Goal: Browse casually: Explore the website without a specific task or goal

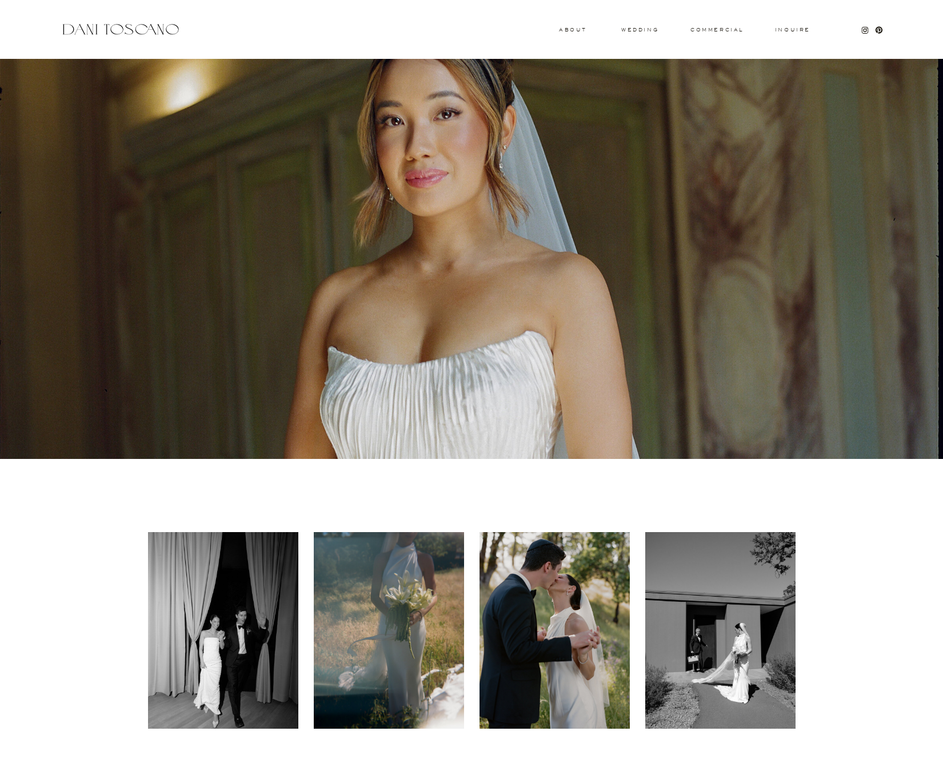
click at [644, 31] on h3 "wedding" at bounding box center [639, 29] width 37 height 4
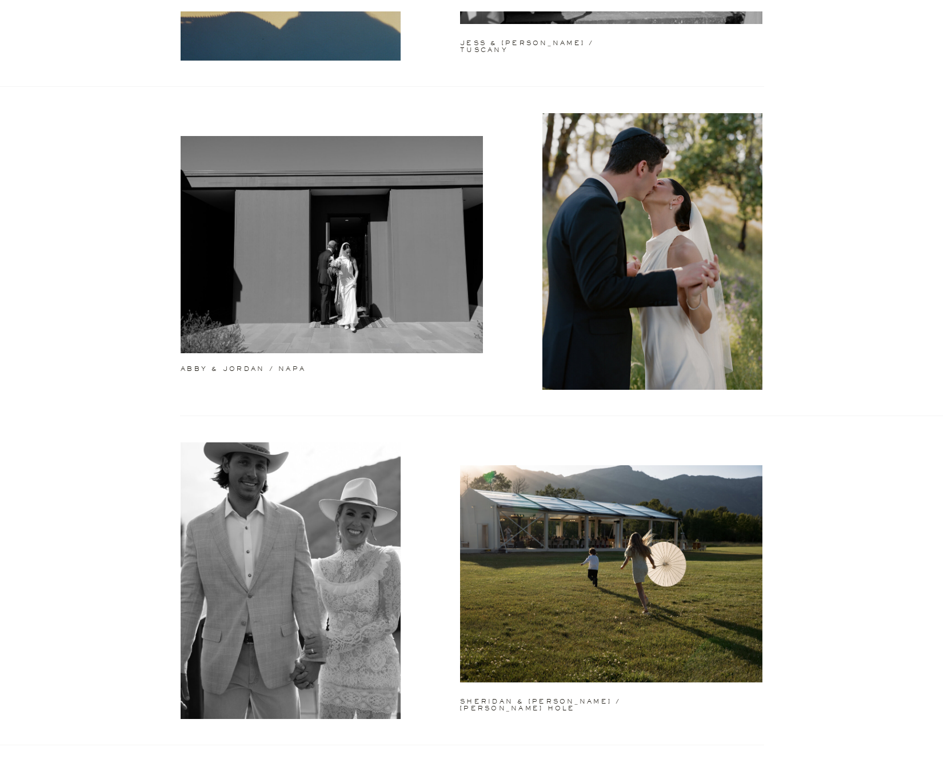
scroll to position [732, 0]
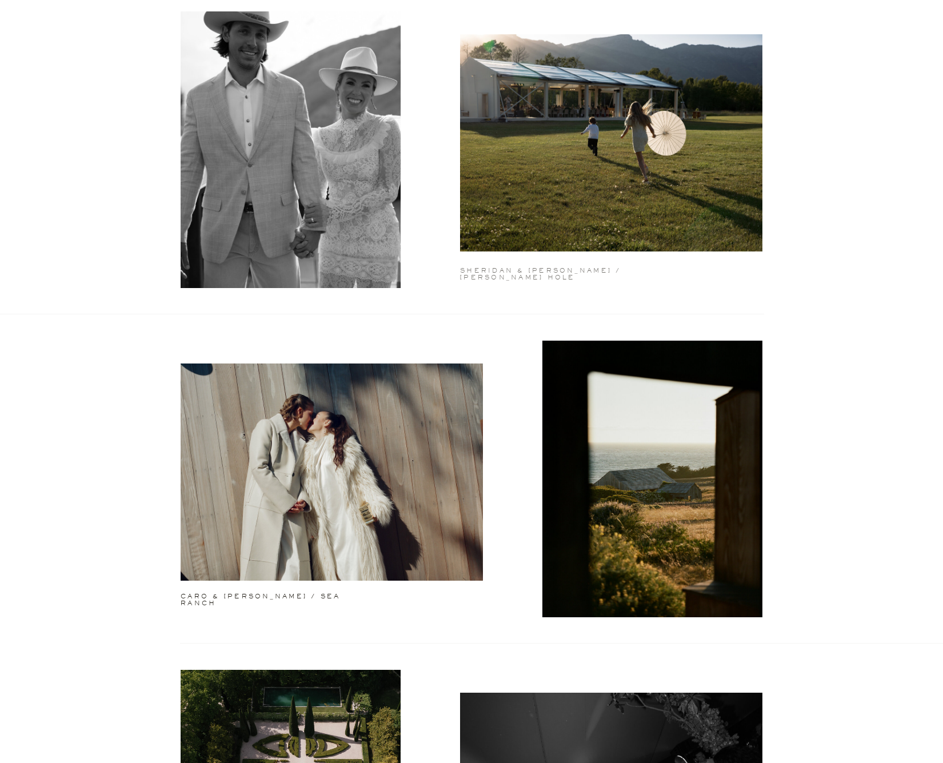
click at [543, 272] on h2 "sheridan & [PERSON_NAME] / [PERSON_NAME] hole" at bounding box center [558, 269] width 196 height 5
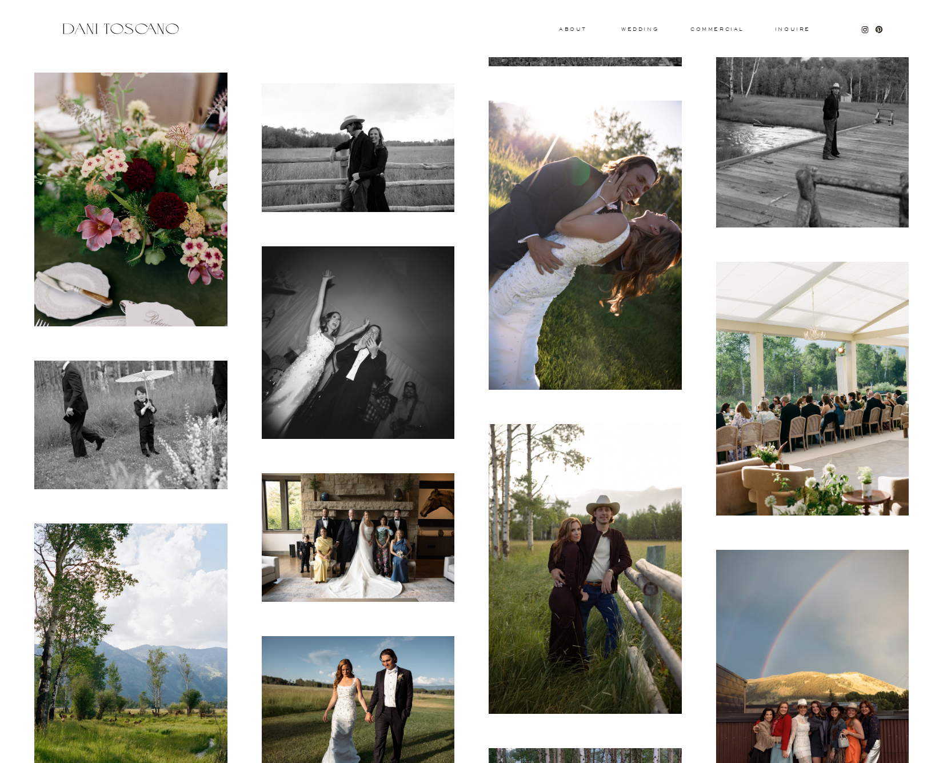
scroll to position [3317, 0]
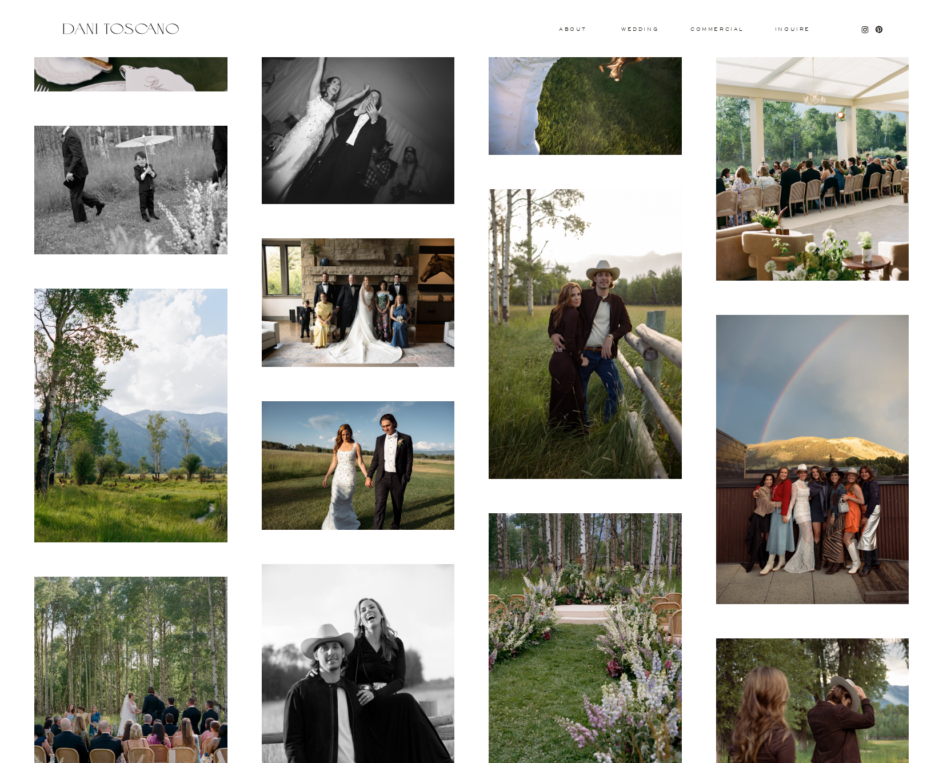
click at [519, 360] on img at bounding box center [584, 333] width 193 height 289
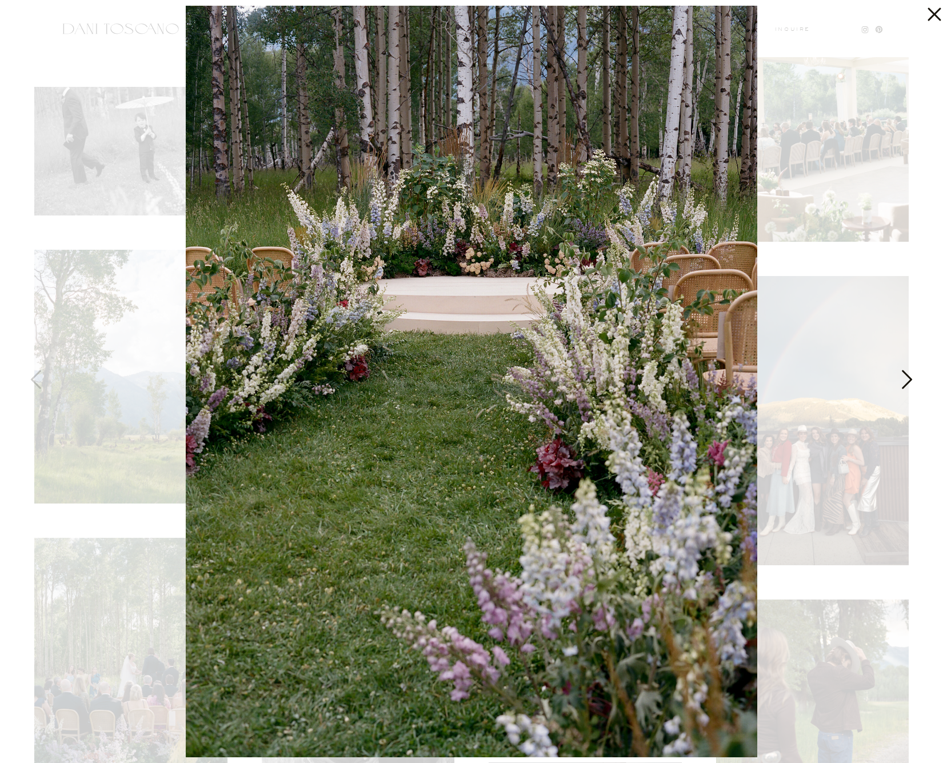
scroll to position [3884, 0]
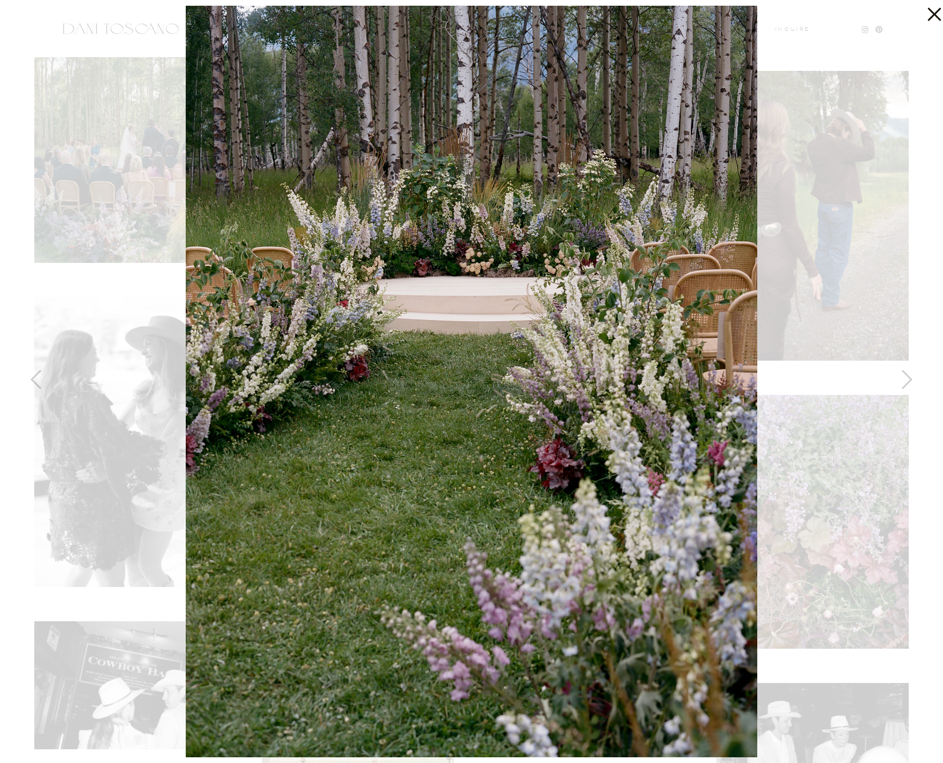
click at [816, 197] on div at bounding box center [471, 381] width 943 height 763
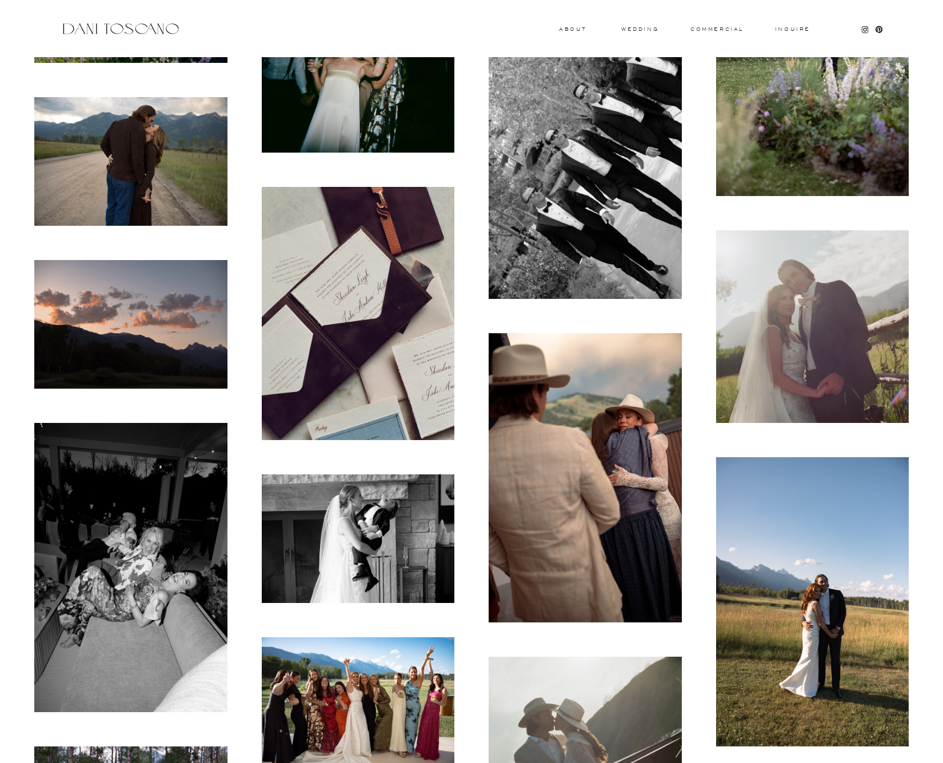
scroll to position [5665, 0]
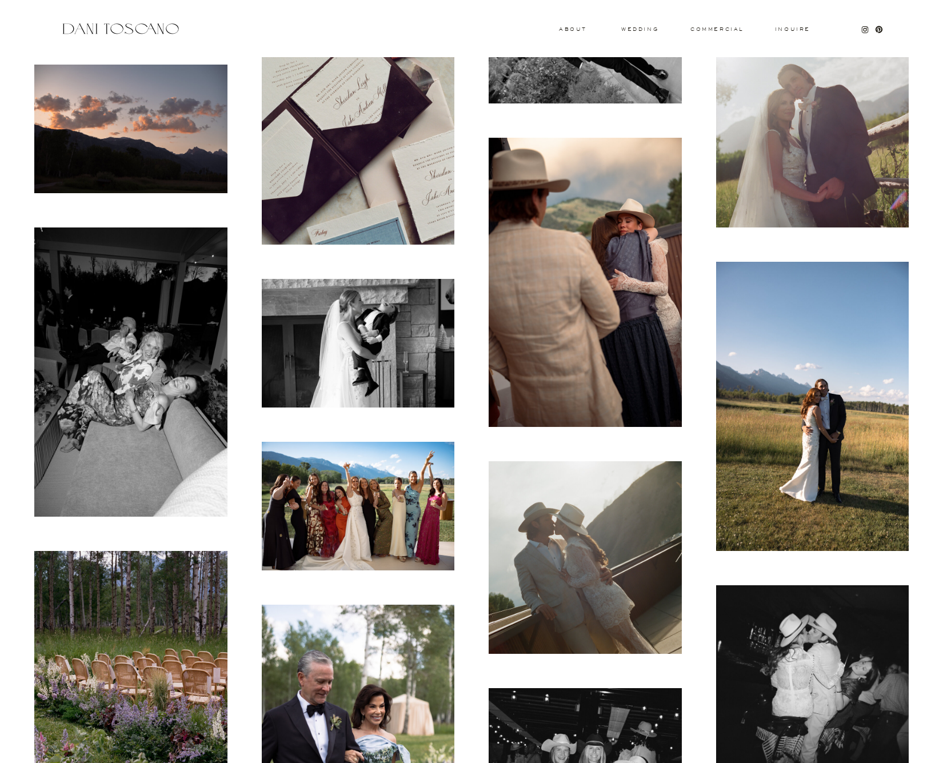
click at [387, 474] on img at bounding box center [358, 506] width 193 height 129
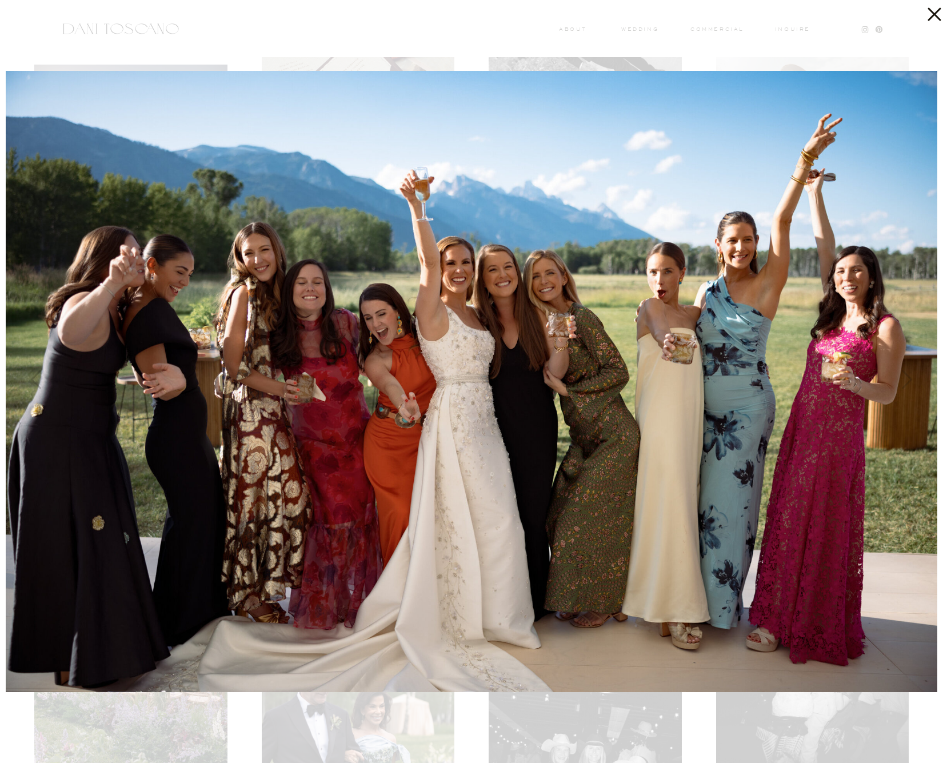
click at [781, 30] on div at bounding box center [471, 381] width 943 height 763
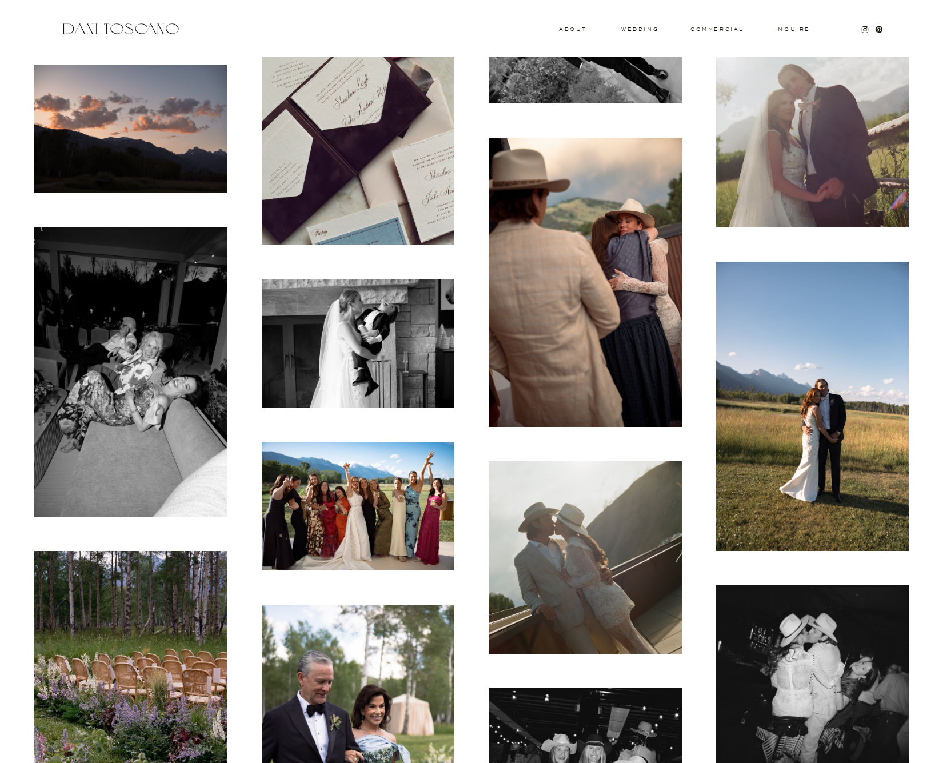
scroll to position [7139, 0]
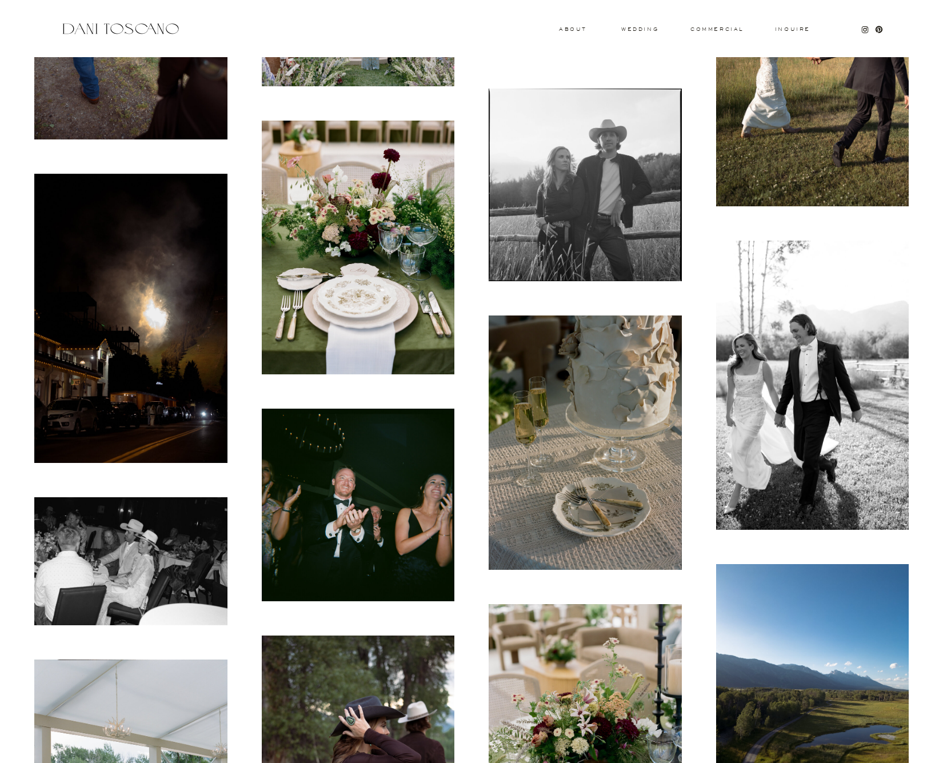
click at [206, 258] on img at bounding box center [130, 318] width 193 height 289
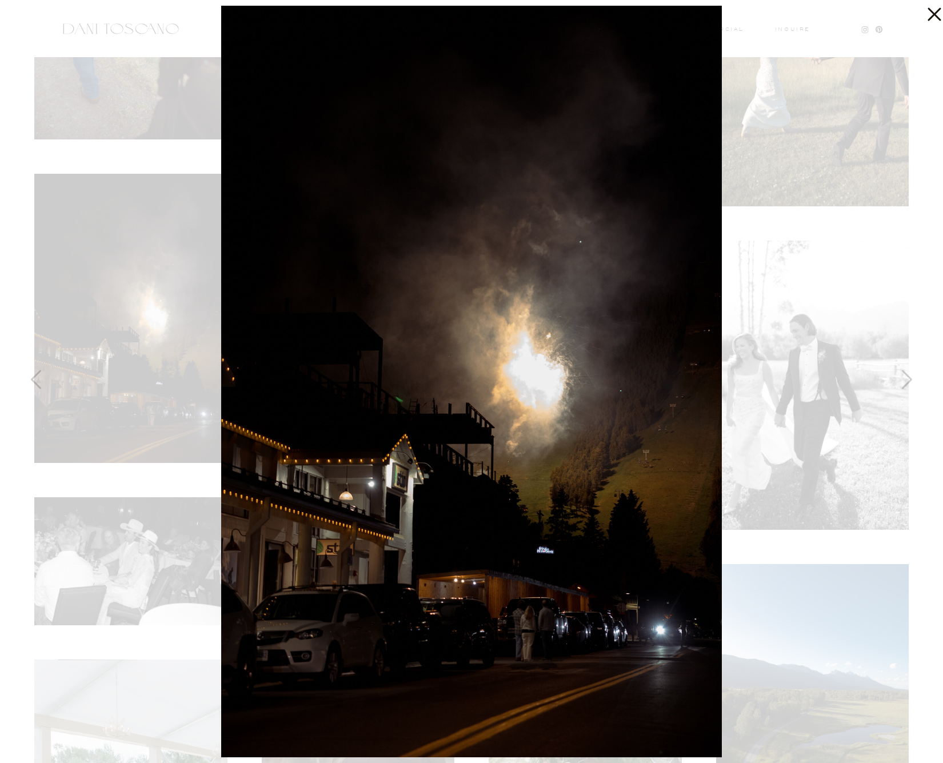
click at [923, 17] on icon at bounding box center [931, 11] width 23 height 23
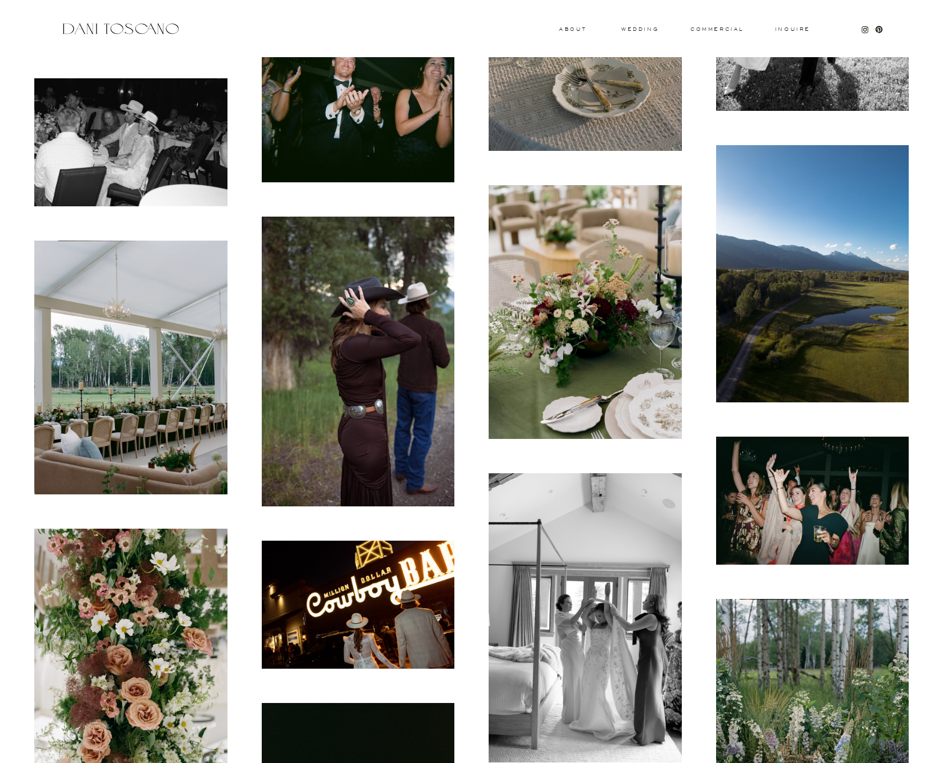
scroll to position [7676, 0]
